Goal: Navigation & Orientation: Find specific page/section

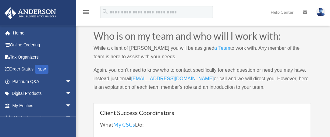
click at [206, 97] on div "Who is on my team and who will I work with: While a client of Anderson you will…" at bounding box center [203, 133] width 218 height 205
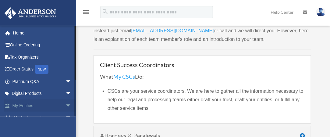
scroll to position [49, 0]
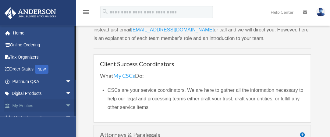
click at [66, 104] on span "arrow_drop_down" at bounding box center [72, 105] width 12 height 13
click at [66, 104] on span "arrow_drop_up" at bounding box center [72, 105] width 12 height 13
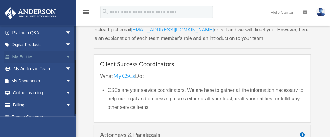
scroll to position [56, 0]
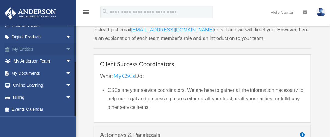
click at [66, 48] on span "arrow_drop_down" at bounding box center [72, 49] width 12 height 13
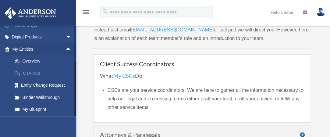
click at [37, 69] on link "CTA Hub" at bounding box center [45, 73] width 72 height 12
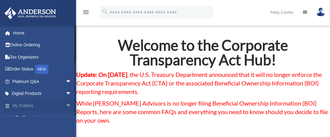
click at [55, 106] on link "My Entities arrow_drop_down" at bounding box center [42, 105] width 77 height 12
click at [66, 105] on span "arrow_drop_down" at bounding box center [72, 105] width 12 height 13
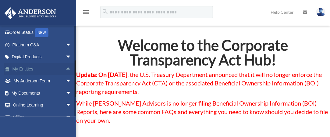
scroll to position [48, 0]
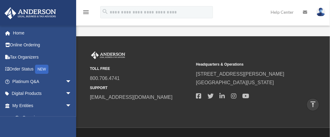
scroll to position [280, 0]
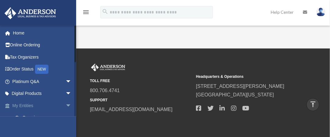
click at [40, 107] on link "My Entities arrow_drop_down" at bounding box center [42, 105] width 77 height 12
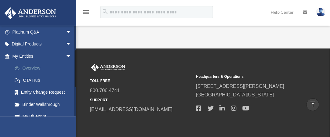
scroll to position [61, 0]
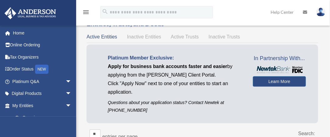
scroll to position [24, 0]
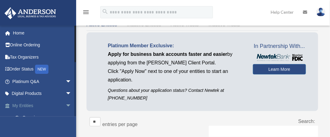
click at [66, 107] on span "arrow_drop_down" at bounding box center [72, 105] width 12 height 13
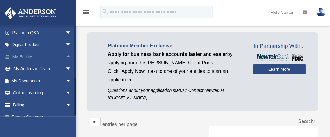
scroll to position [56, 0]
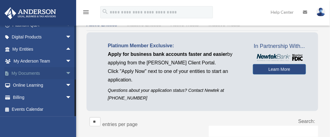
click at [66, 72] on span "arrow_drop_down" at bounding box center [72, 73] width 12 height 13
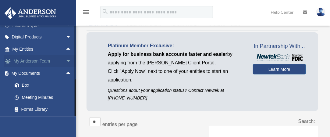
click at [66, 59] on span "arrow_drop_down" at bounding box center [72, 61] width 12 height 13
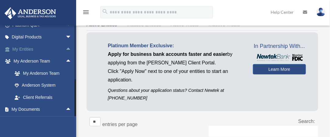
click at [66, 48] on span "arrow_drop_up" at bounding box center [72, 49] width 12 height 13
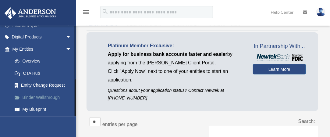
click at [45, 95] on link "Binder Walkthrough" at bounding box center [45, 97] width 72 height 12
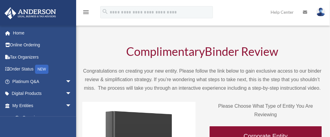
click at [187, 84] on p "Congratulations on creating your new entity. Please follow the link below to ga…" at bounding box center [202, 80] width 240 height 26
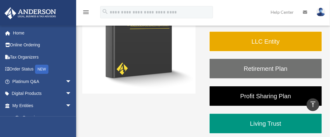
scroll to position [91, 0]
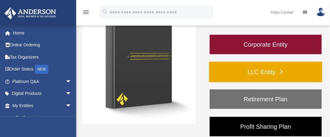
click at [256, 68] on link "LLC Entity" at bounding box center [265, 72] width 113 height 21
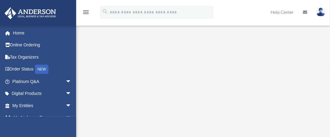
scroll to position [71, 0]
